Goal: Information Seeking & Learning: Learn about a topic

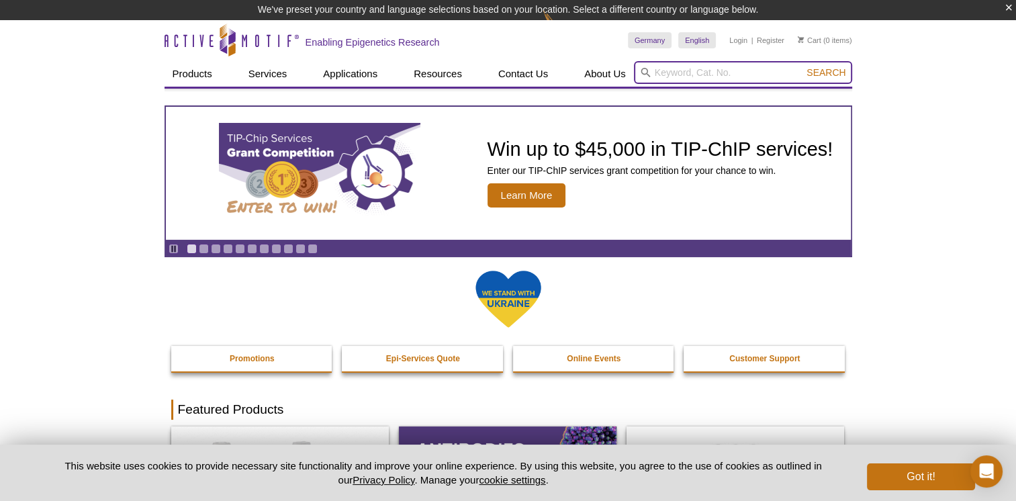
click at [662, 74] on input "search" at bounding box center [743, 72] width 218 height 23
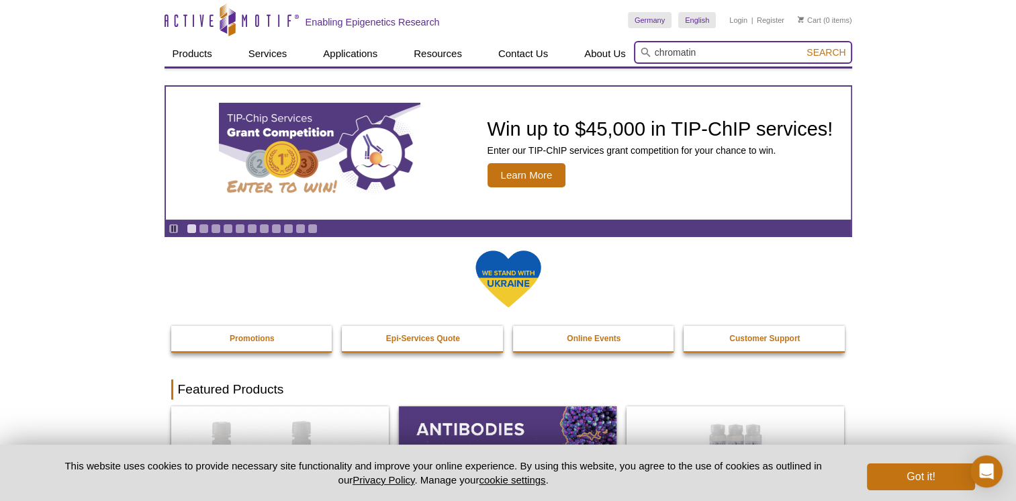
type input "chromatin"
click at [803, 46] on button "Search" at bounding box center [826, 52] width 47 height 12
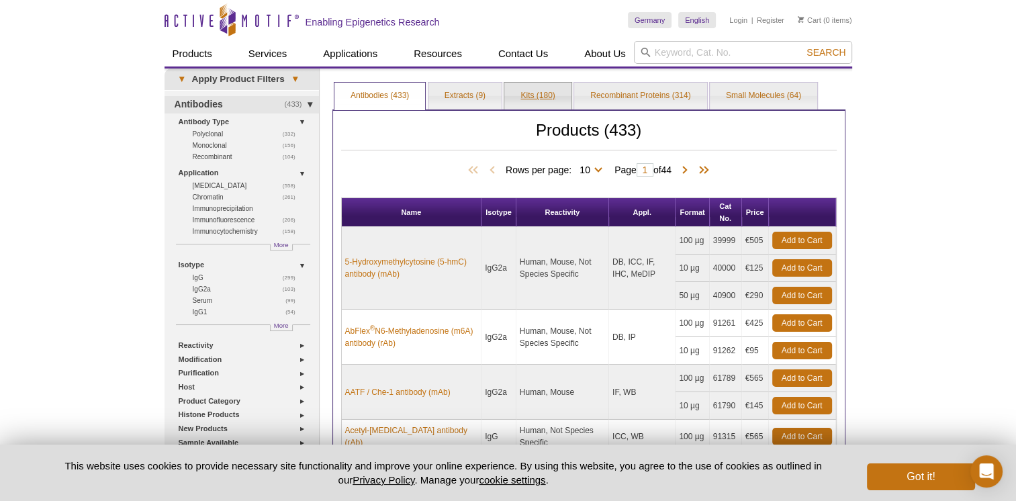
click at [535, 89] on link "Kits (180)" at bounding box center [538, 96] width 67 height 27
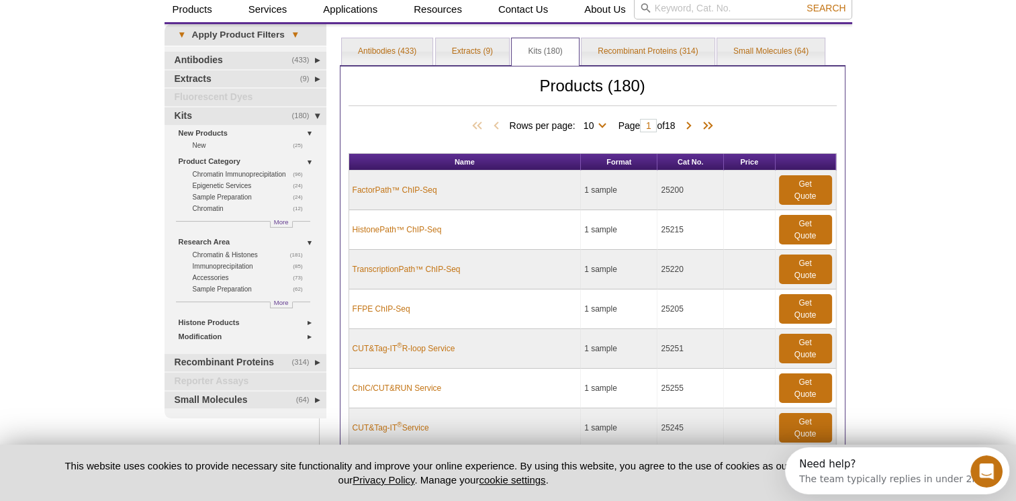
scroll to position [67, 0]
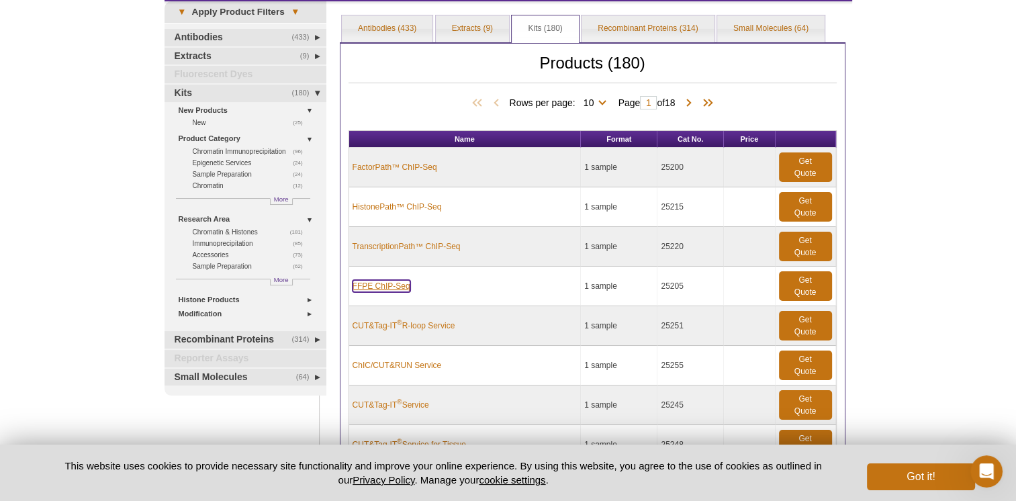
click at [377, 284] on link "FFPE ChIP-Seq" at bounding box center [382, 286] width 58 height 12
